Goal: Entertainment & Leisure: Consume media (video, audio)

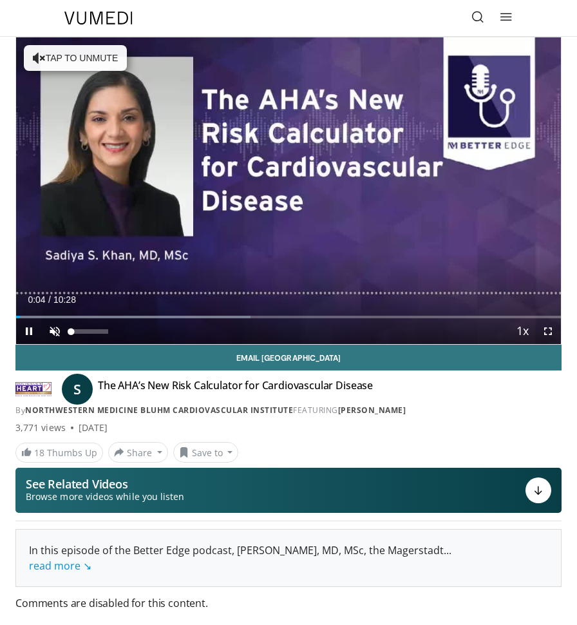
scroll to position [-1, 0]
click at [55, 332] on span "Video Player" at bounding box center [55, 331] width 26 height 26
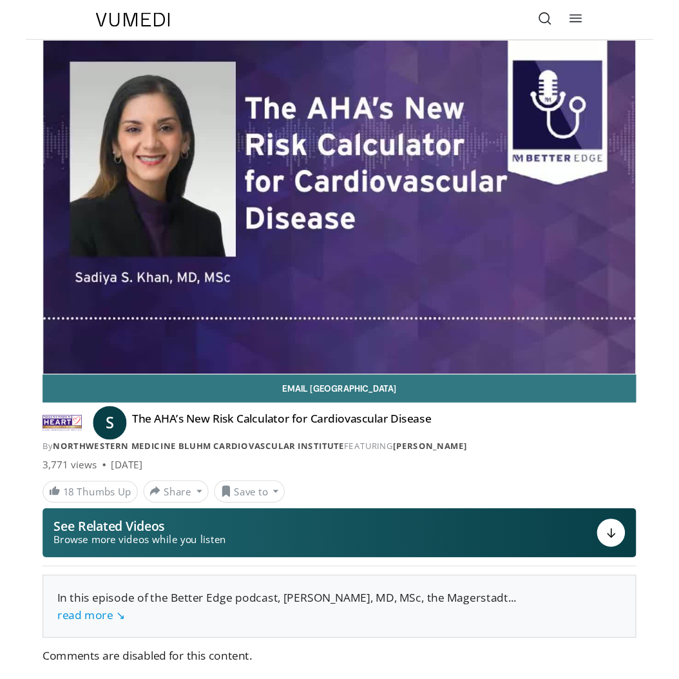
scroll to position [1, 0]
